Goal: Navigation & Orientation: Find specific page/section

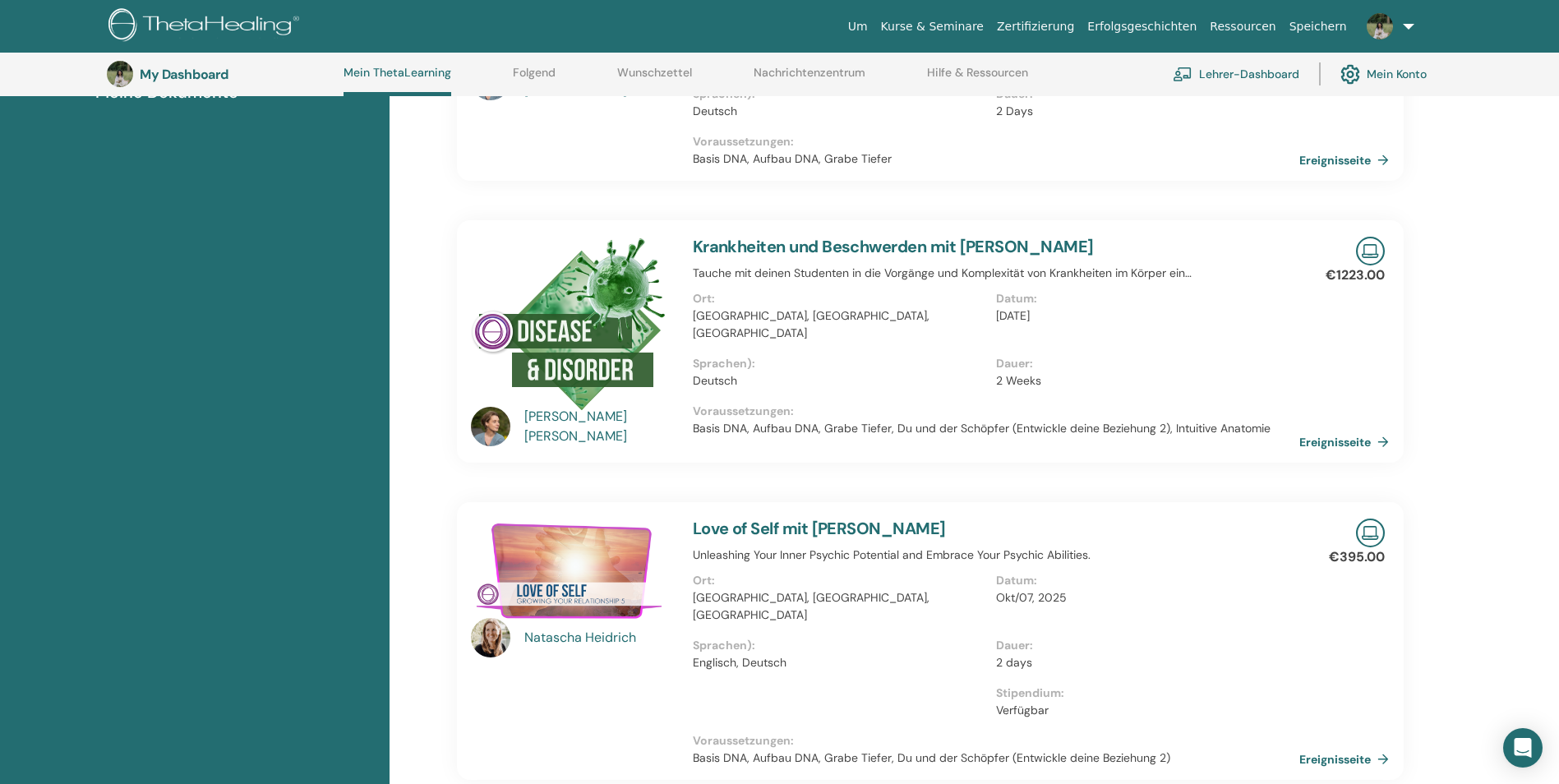
scroll to position [290, 0]
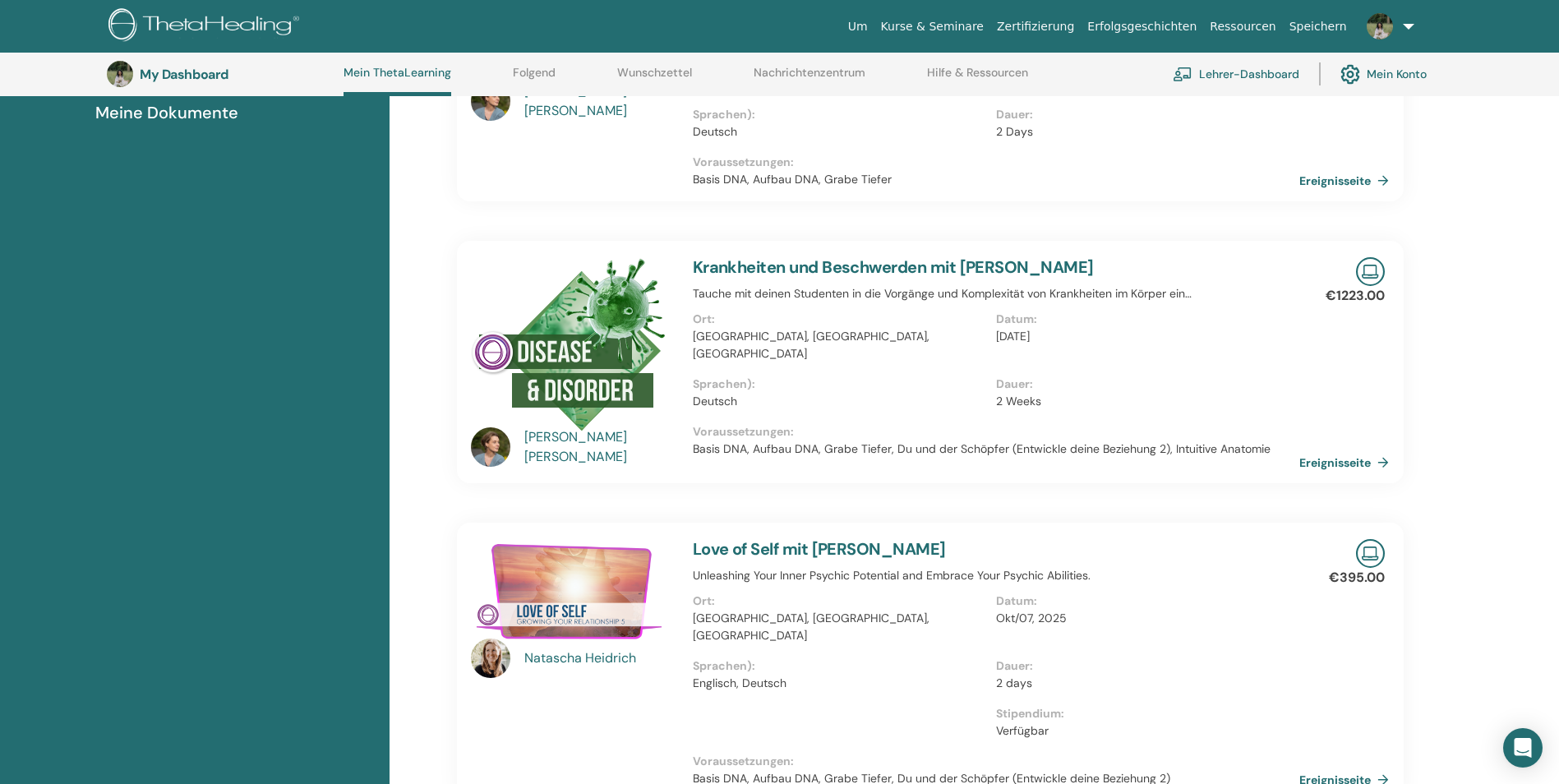
click at [1227, 74] on link "Lehrer-Dashboard" at bounding box center [1236, 73] width 127 height 36
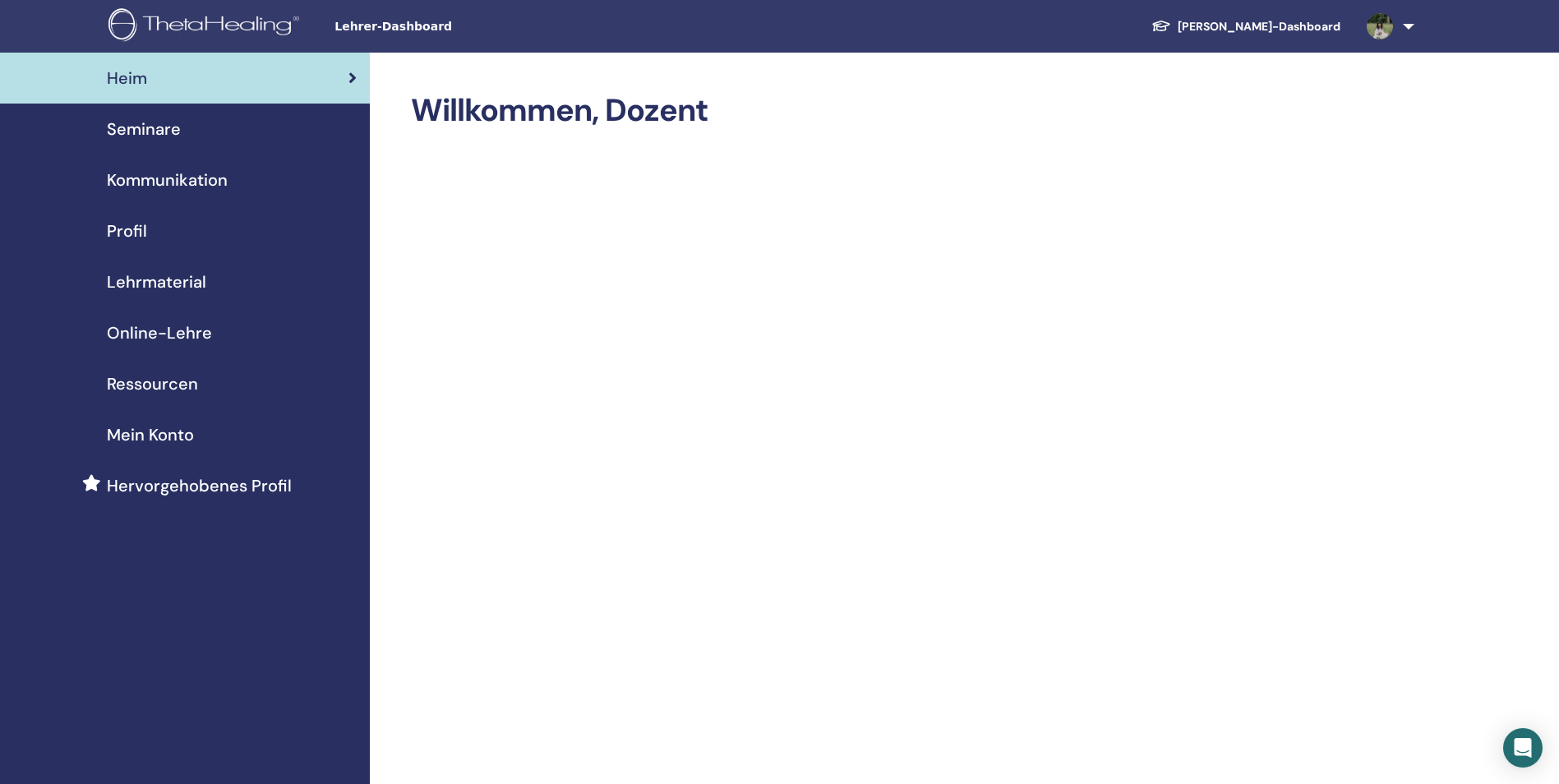
click at [144, 135] on span "Seminare" at bounding box center [144, 128] width 74 height 24
